Goal: Task Accomplishment & Management: Complete application form

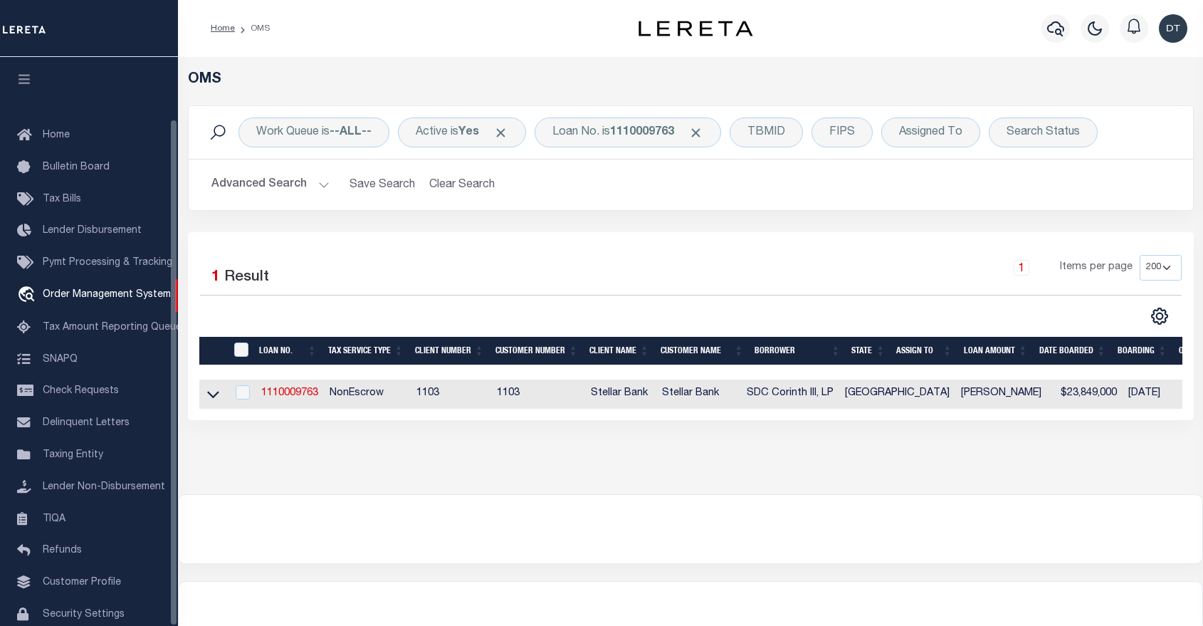
select select "200"
drag, startPoint x: 0, startPoint y: 0, endPoint x: 273, endPoint y: 394, distance: 479.2
click at [273, 394] on link "1110009763" at bounding box center [289, 393] width 57 height 10
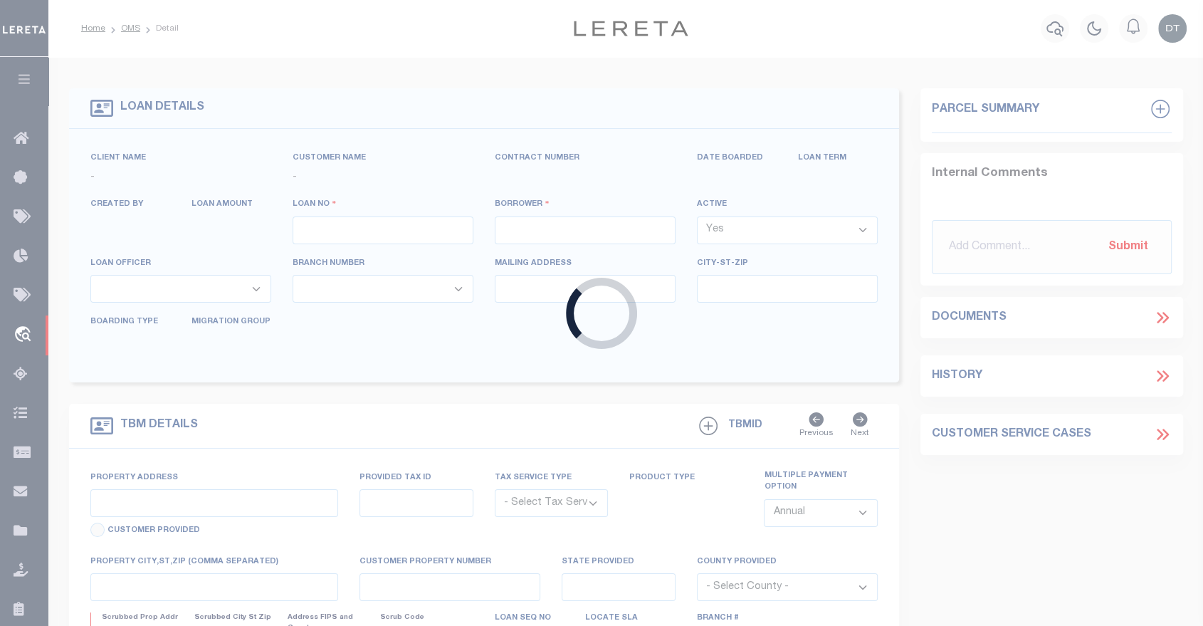
type input "1110009763"
type input "SDC Corinth III, LP"
select select
type input "3830 [PERSON_NAME] B [PERSON_NAME] FWY STE 1350"
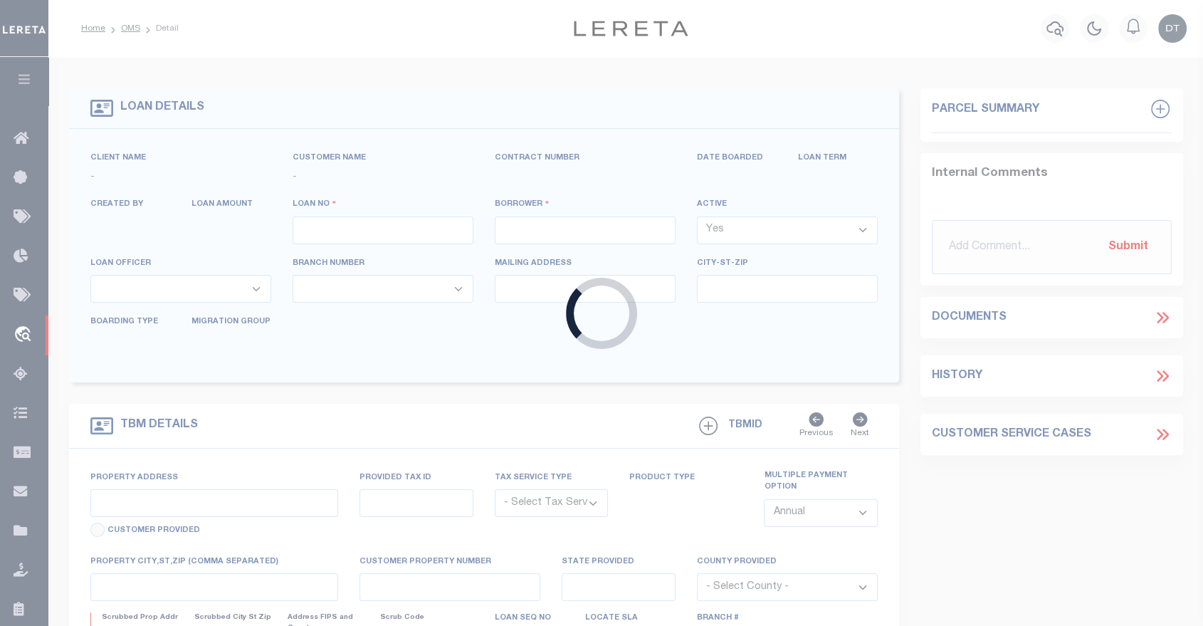
type input "[GEOGRAPHIC_DATA]-5603"
select select "NonEscrow"
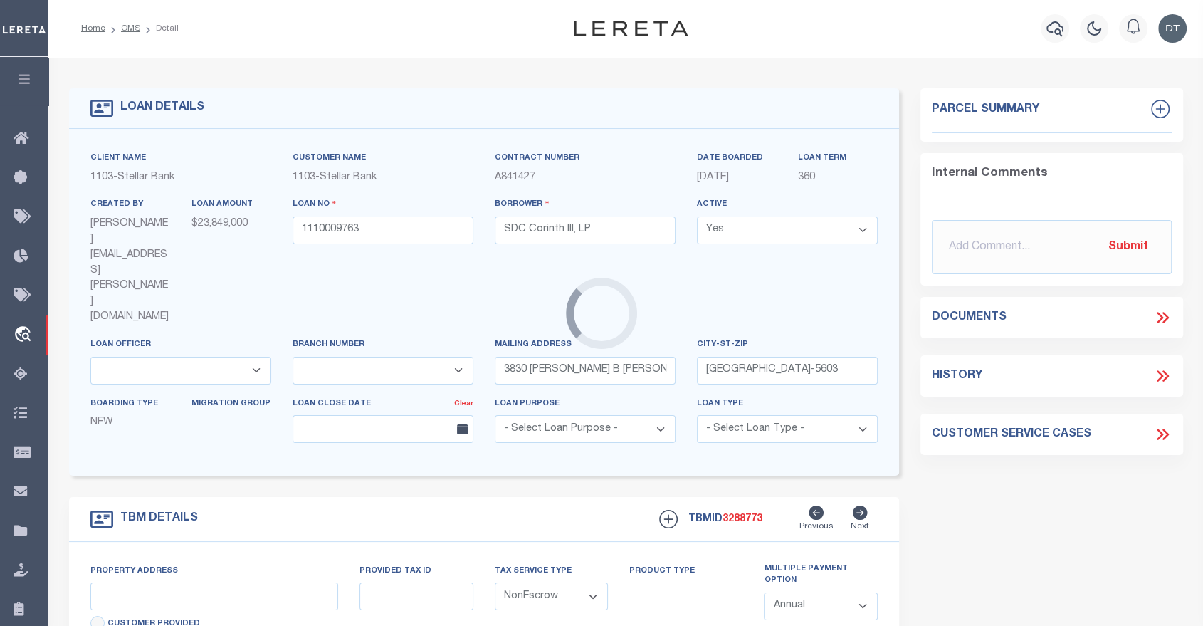
type input "[STREET_ADDRESS]"
select select
type input "[GEOGRAPHIC_DATA]"
select select "[GEOGRAPHIC_DATA]"
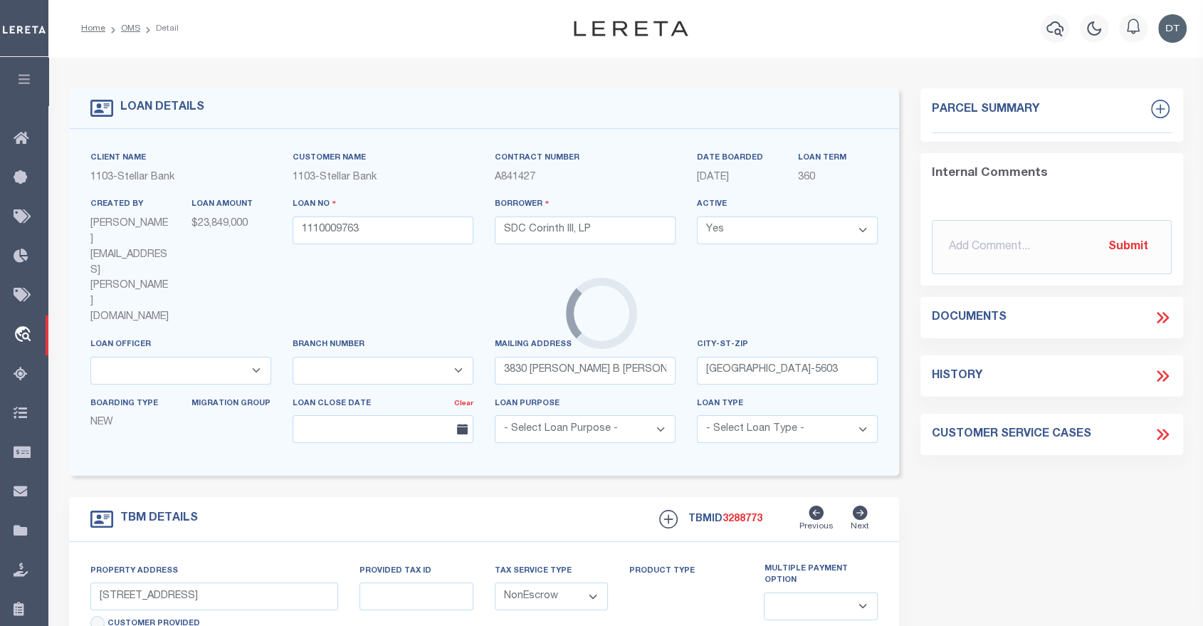
select select "11282"
